Goal: Find specific page/section: Find specific page/section

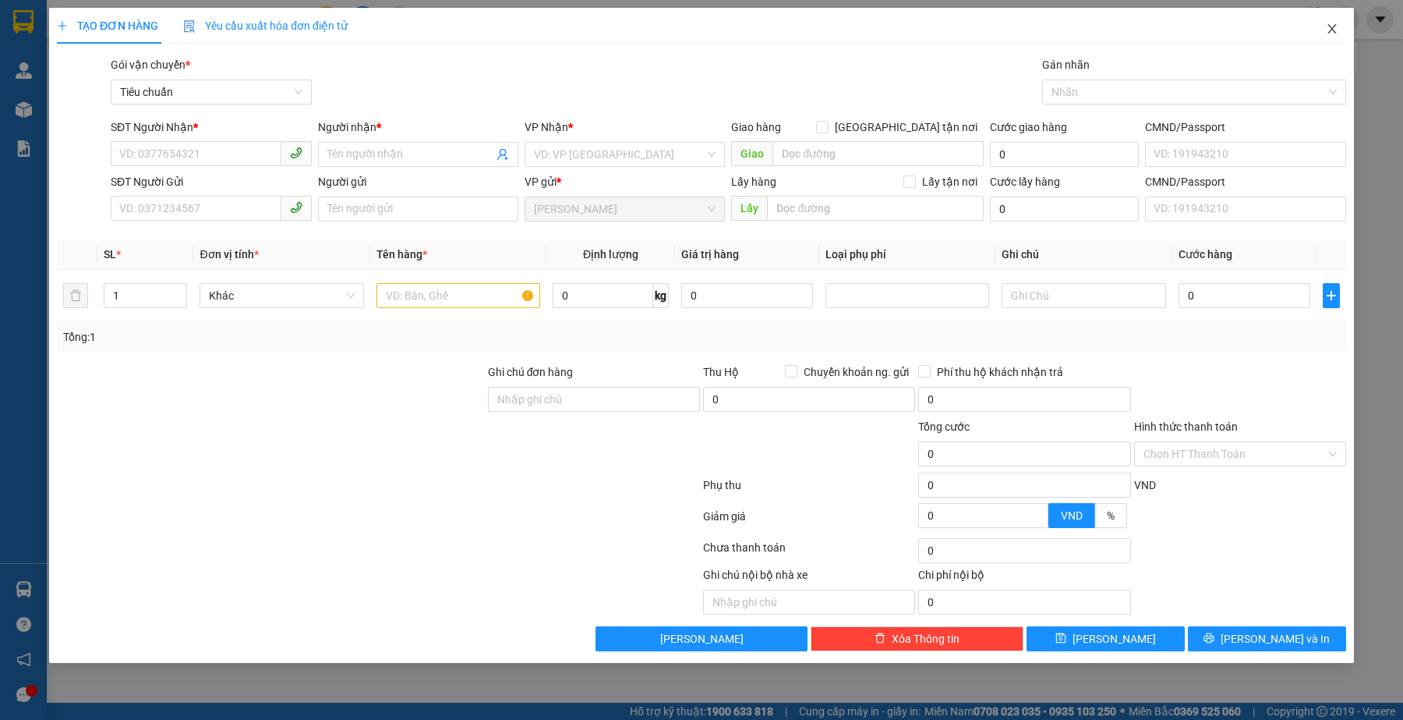
click at [1331, 30] on icon "close" at bounding box center [1332, 28] width 9 height 9
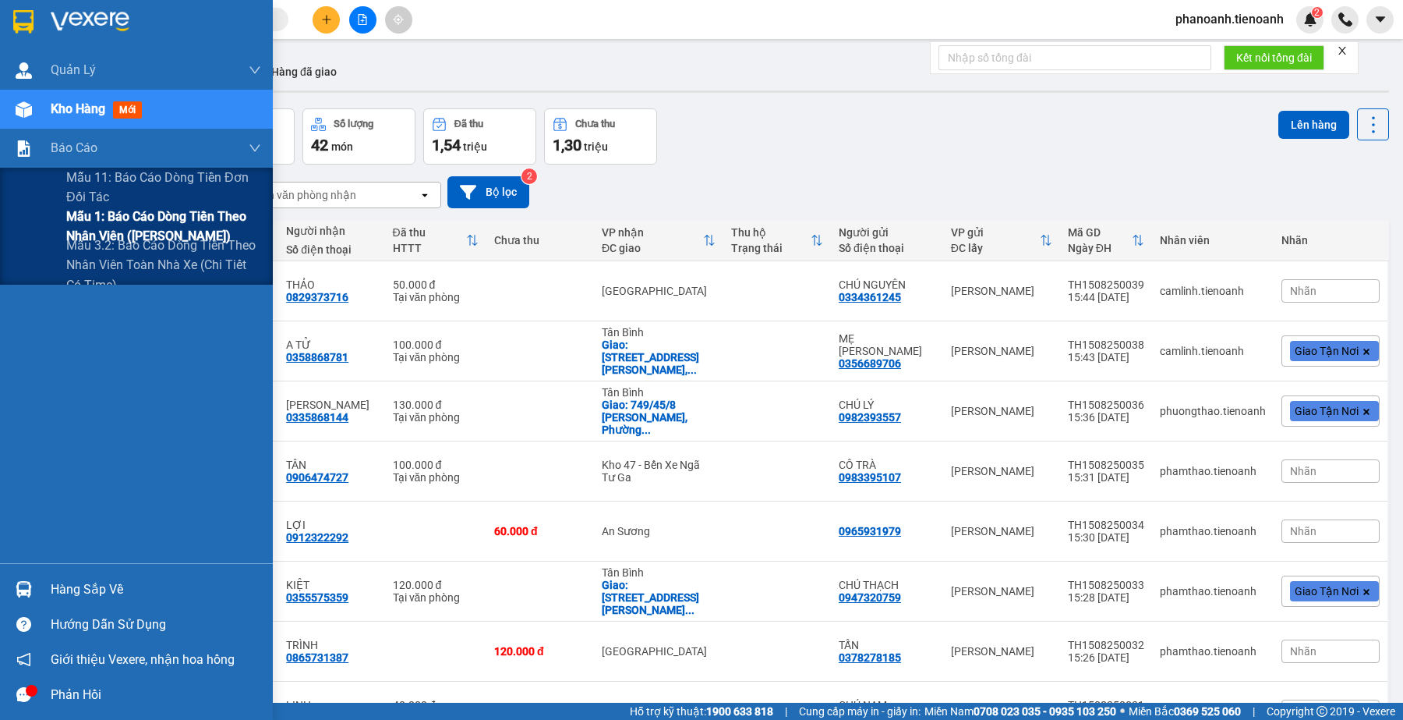
click at [101, 223] on span "Mẫu 1: Báo cáo dòng tiền theo nhân viên ([PERSON_NAME])" at bounding box center [163, 226] width 195 height 39
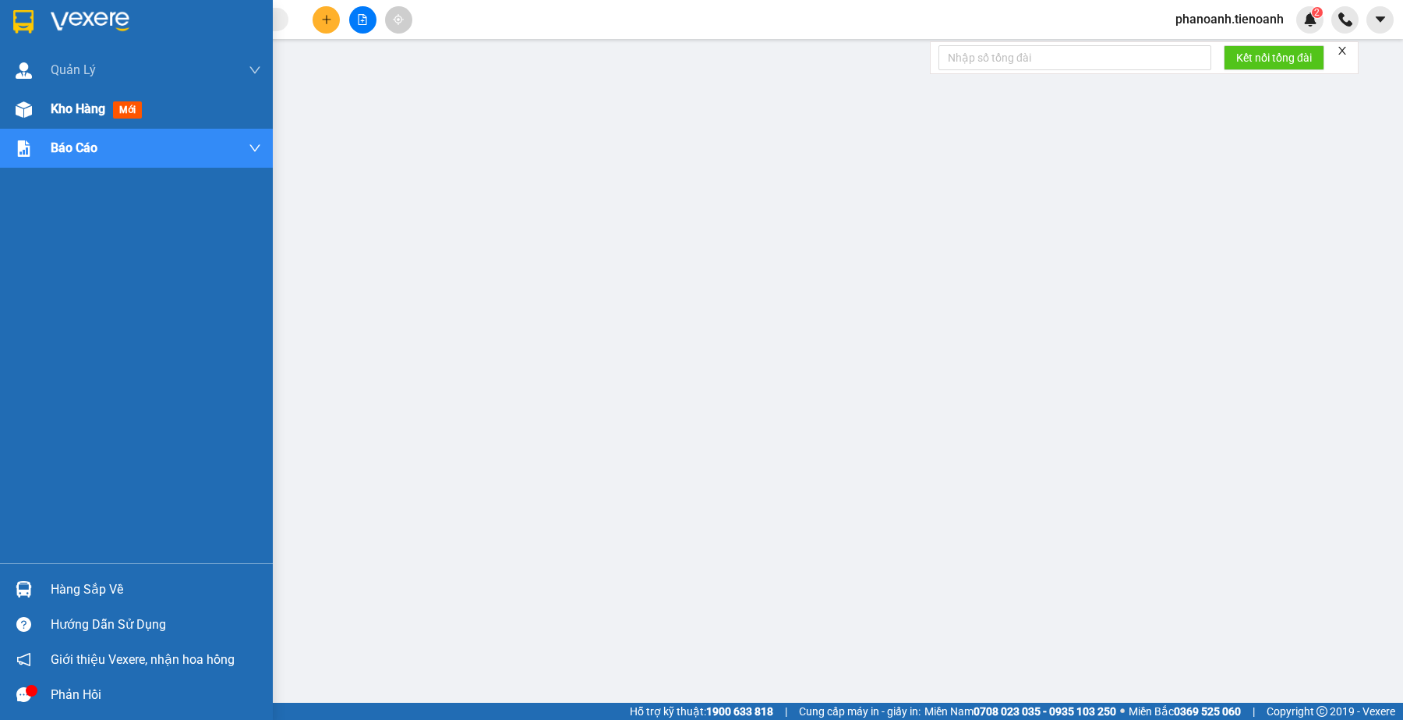
click at [83, 108] on span "Kho hàng" at bounding box center [78, 108] width 55 height 15
